Goal: Information Seeking & Learning: Learn about a topic

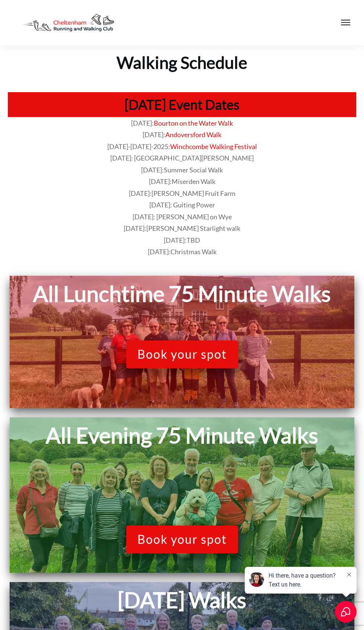
scroll to position [117, 0]
